Goal: Task Accomplishment & Management: Manage account settings

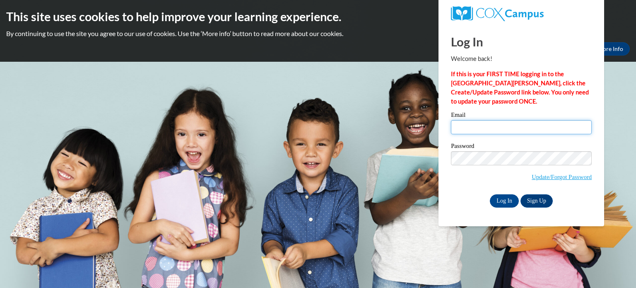
click at [484, 125] on input "Email" at bounding box center [521, 127] width 141 height 14
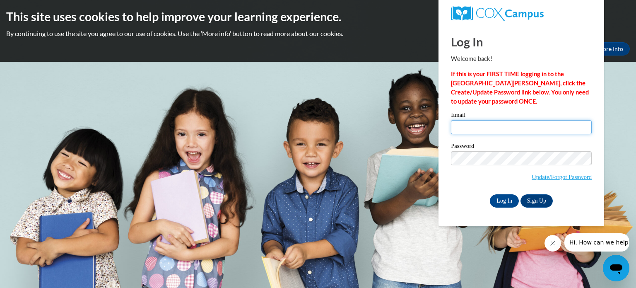
type input "shannon.hooks@lakeoconeeacademy.org"
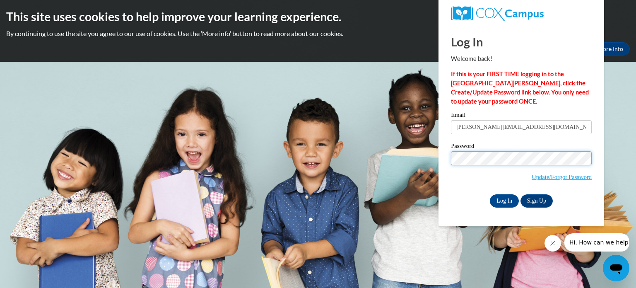
click at [490, 194] on input "Log In" at bounding box center [504, 200] width 29 height 13
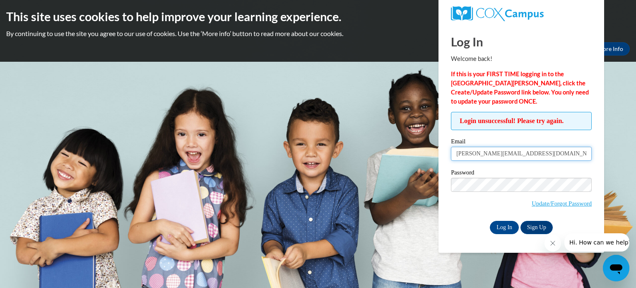
drag, startPoint x: 568, startPoint y: 154, endPoint x: 438, endPoint y: 149, distance: 129.8
click at [438, 149] on body "This site uses cookies to help improve your learning experience. By continuing …" at bounding box center [318, 144] width 636 height 288
type input "teamshannonhooks@gmail.com"
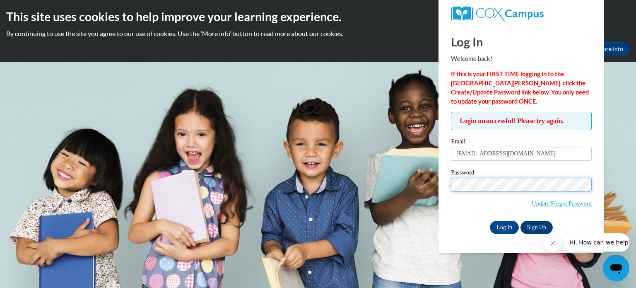
click at [490, 221] on input "Log In" at bounding box center [504, 227] width 29 height 13
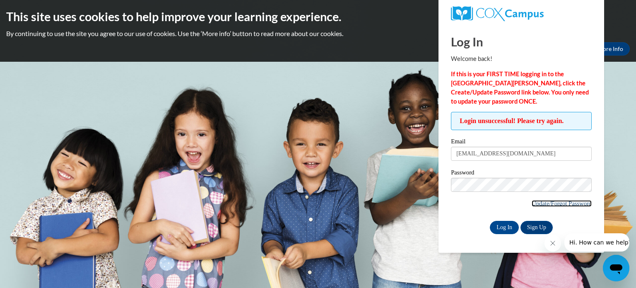
click at [546, 202] on link "Update/Forgot Password" at bounding box center [562, 203] width 60 height 7
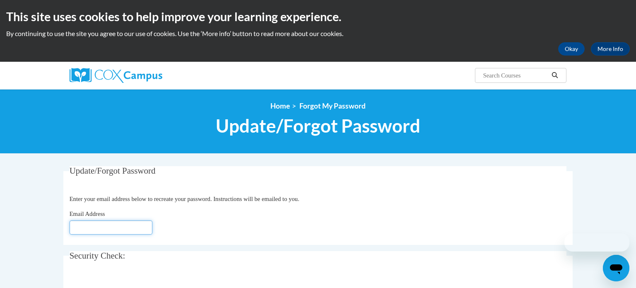
click at [118, 222] on input "Email Address" at bounding box center [111, 227] width 83 height 14
type input "[PERSON_NAME][EMAIL_ADDRESS][DOMAIN_NAME]"
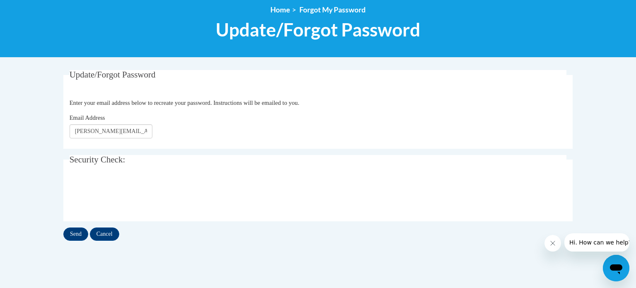
scroll to position [98, 0]
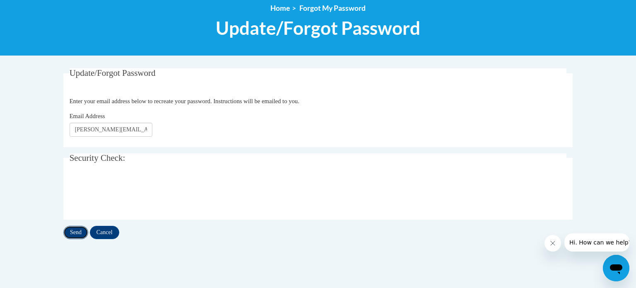
click at [80, 229] on input "Send" at bounding box center [75, 232] width 25 height 13
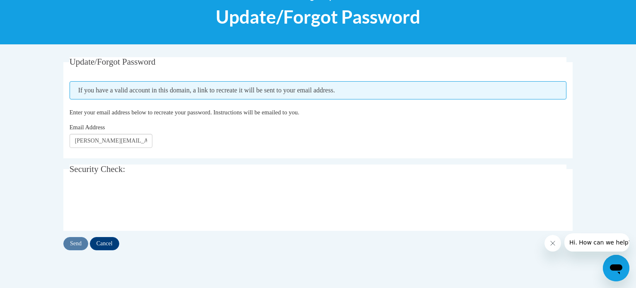
scroll to position [109, 0]
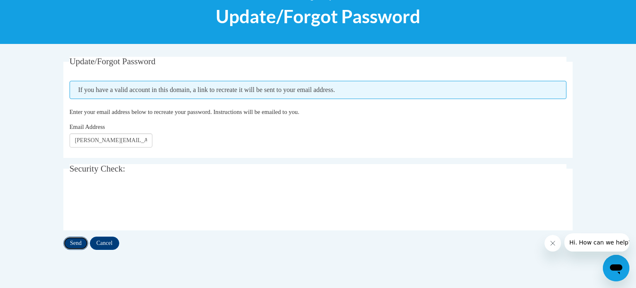
click at [82, 237] on input "Send" at bounding box center [75, 243] width 25 height 13
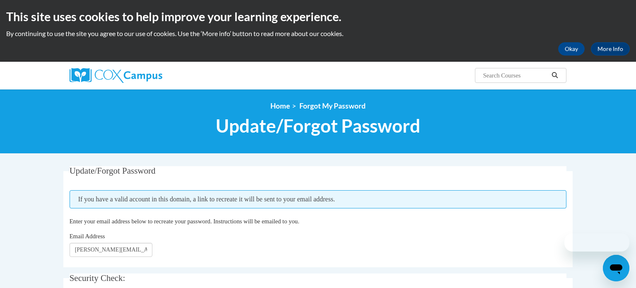
scroll to position [73, 0]
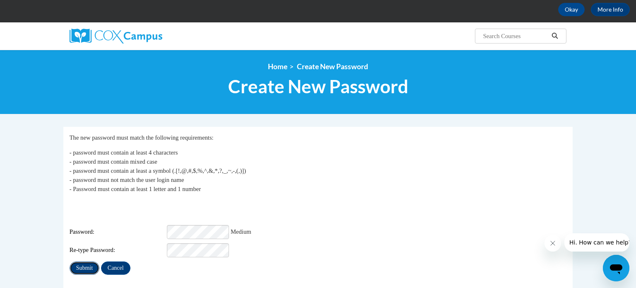
click at [78, 261] on input "Submit" at bounding box center [85, 267] width 30 height 13
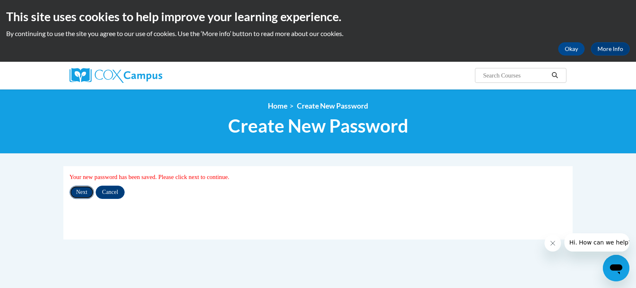
click at [77, 190] on input "Next" at bounding box center [82, 192] width 24 height 13
